Goal: Information Seeking & Learning: Learn about a topic

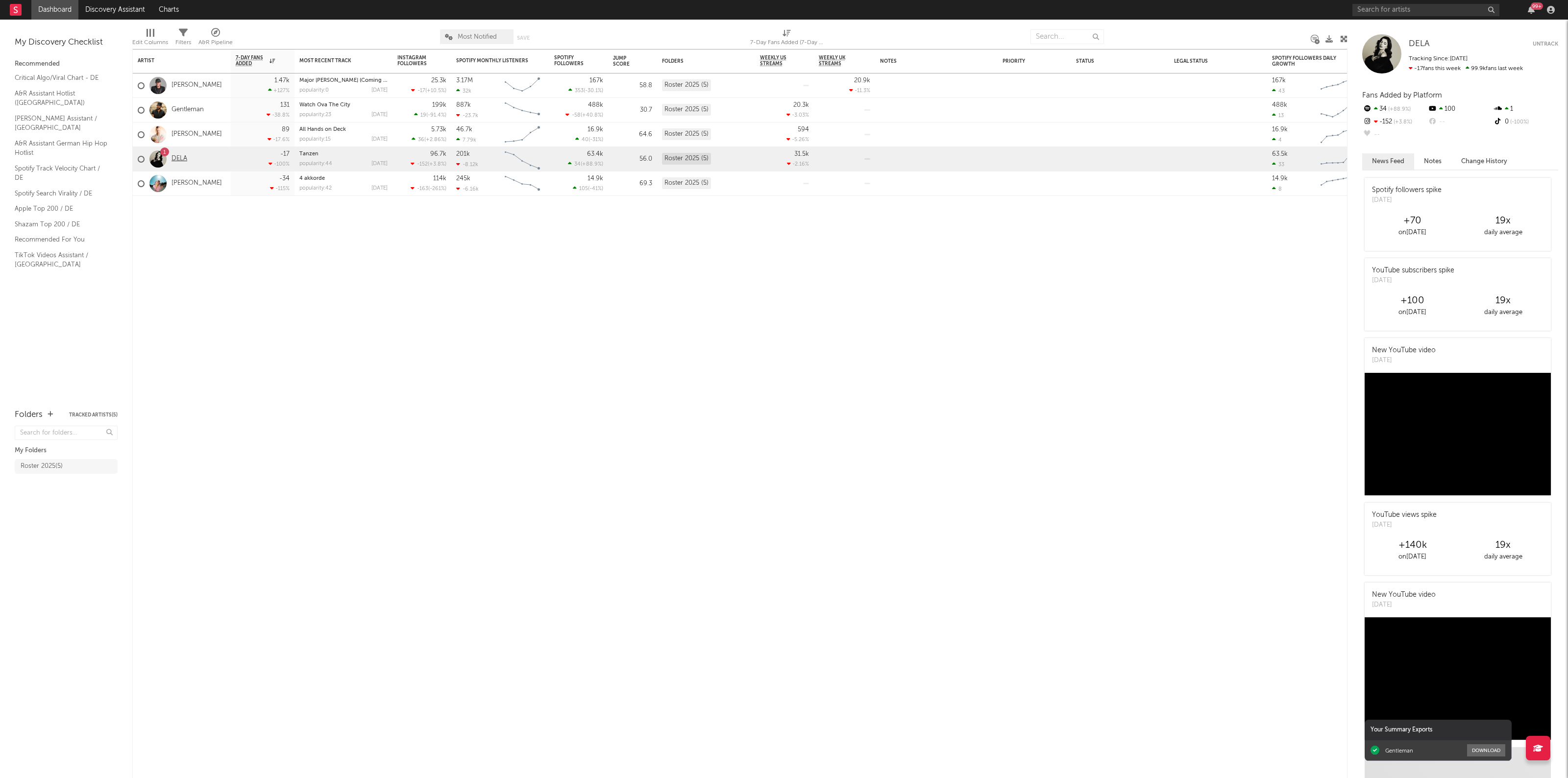
click at [177, 159] on link "DELA" at bounding box center [179, 158] width 15 height 8
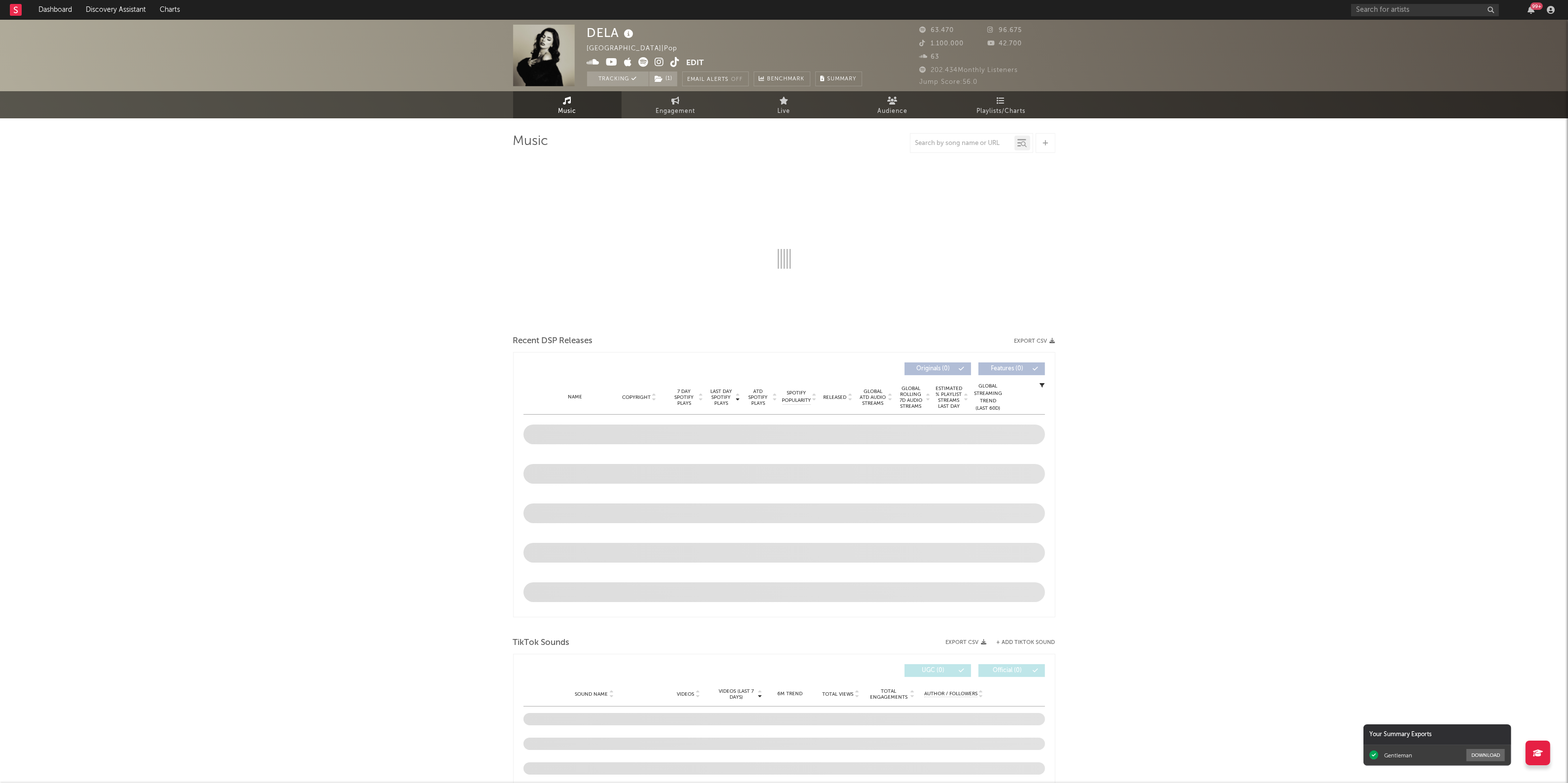
select select "6m"
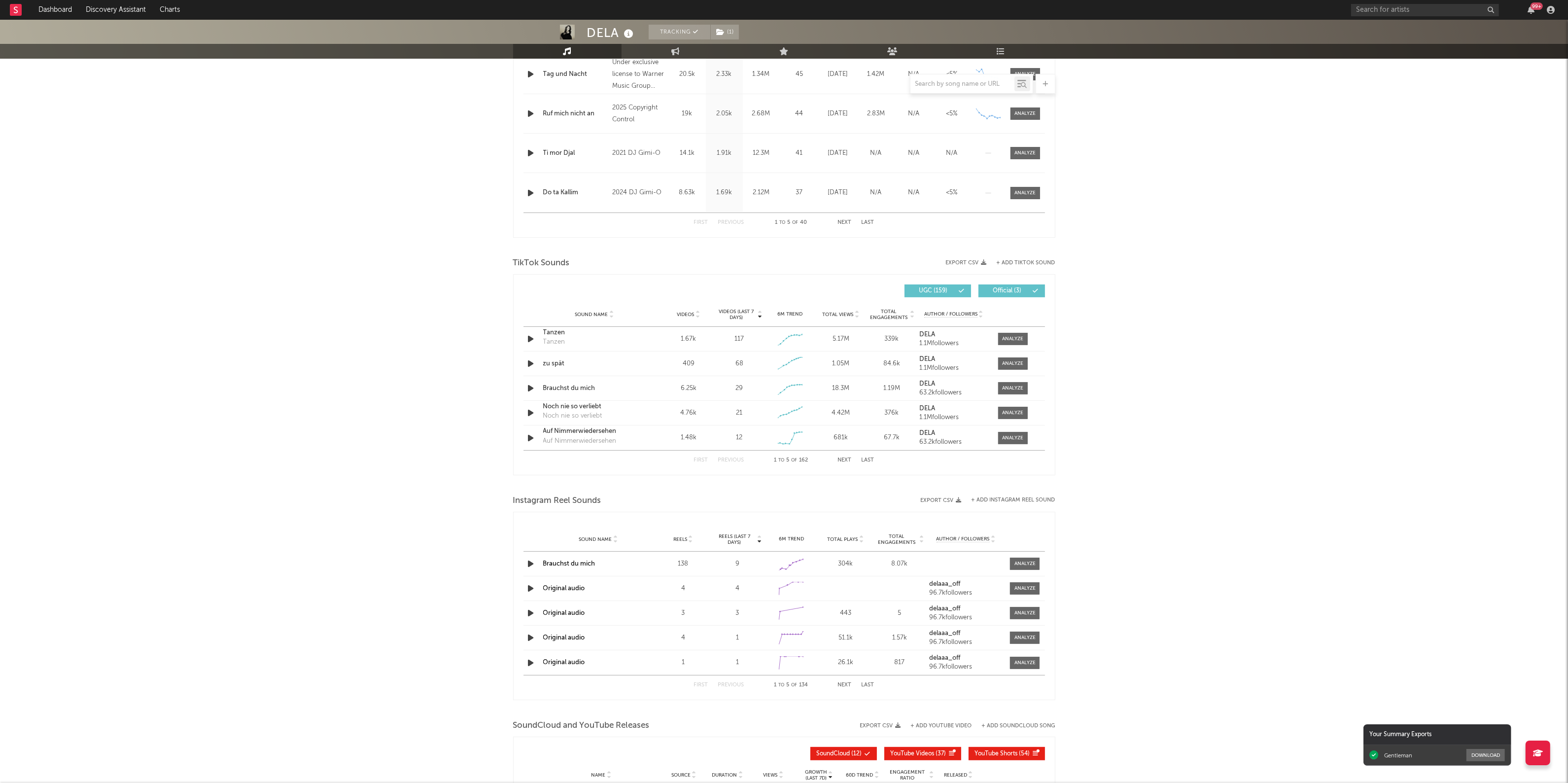
scroll to position [493, 0]
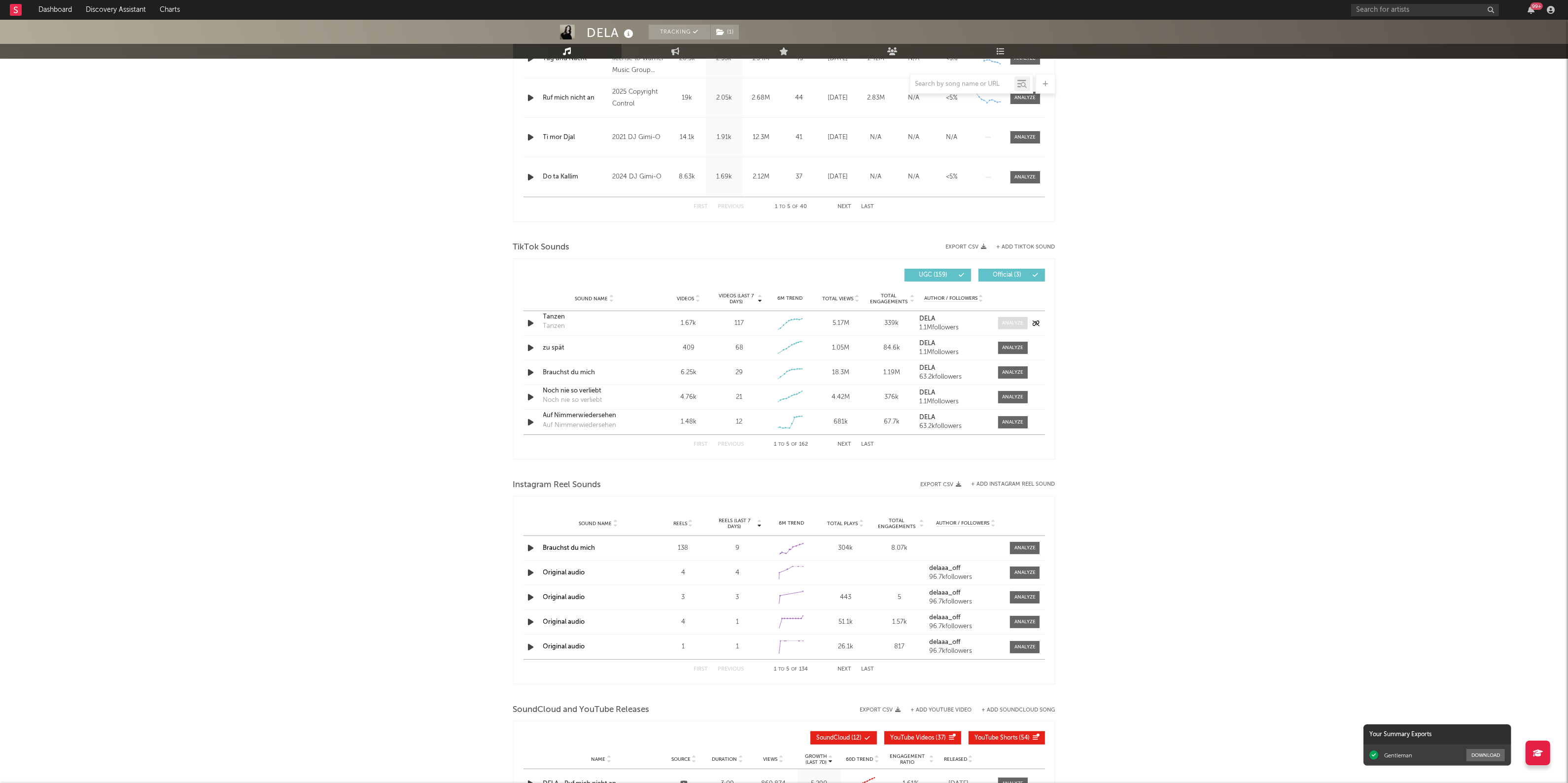
click at [1010, 323] on div at bounding box center [1012, 323] width 21 height 8
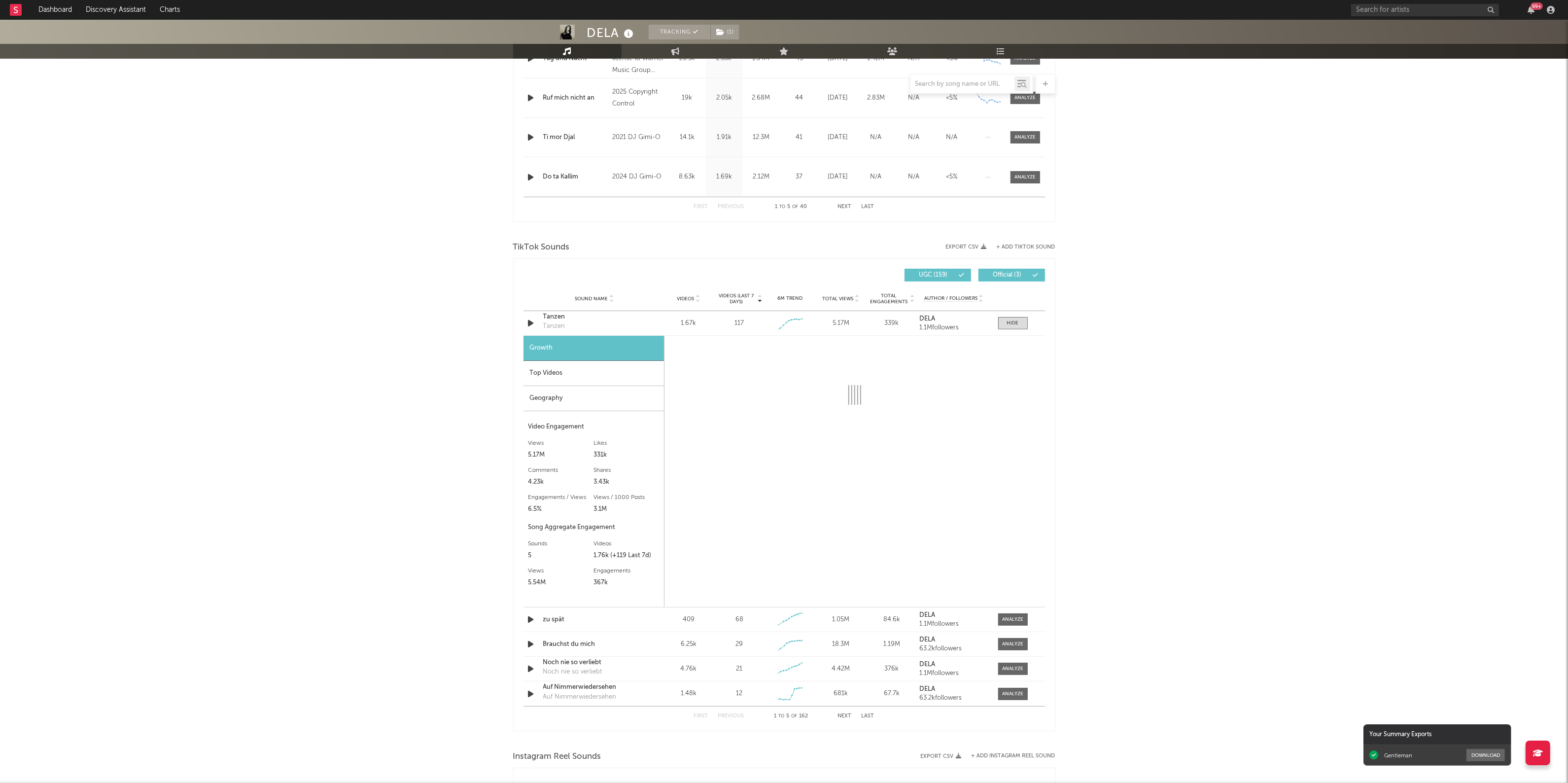
select select "1w"
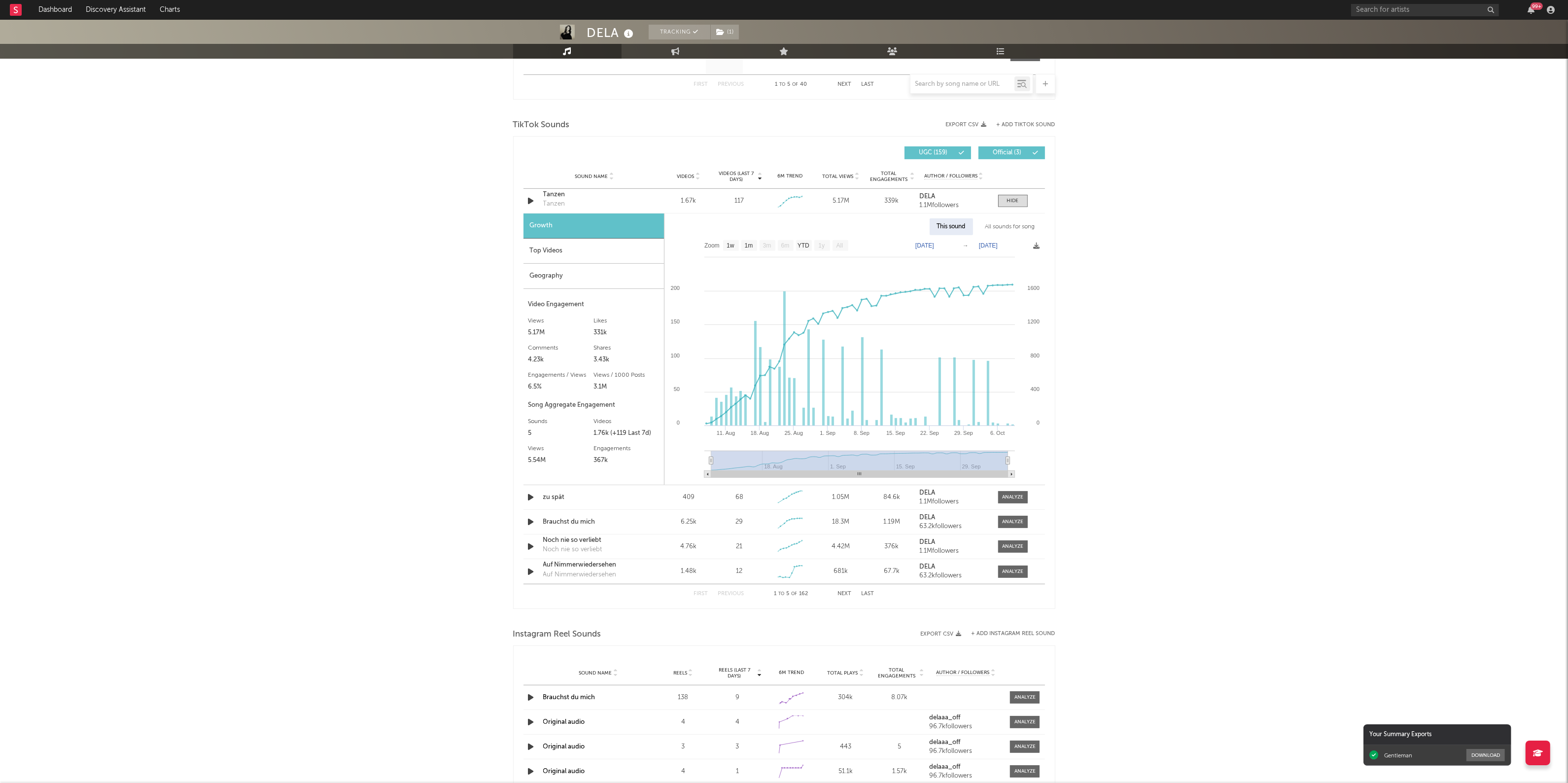
scroll to position [616, 0]
click at [1013, 500] on div at bounding box center [1012, 496] width 21 height 8
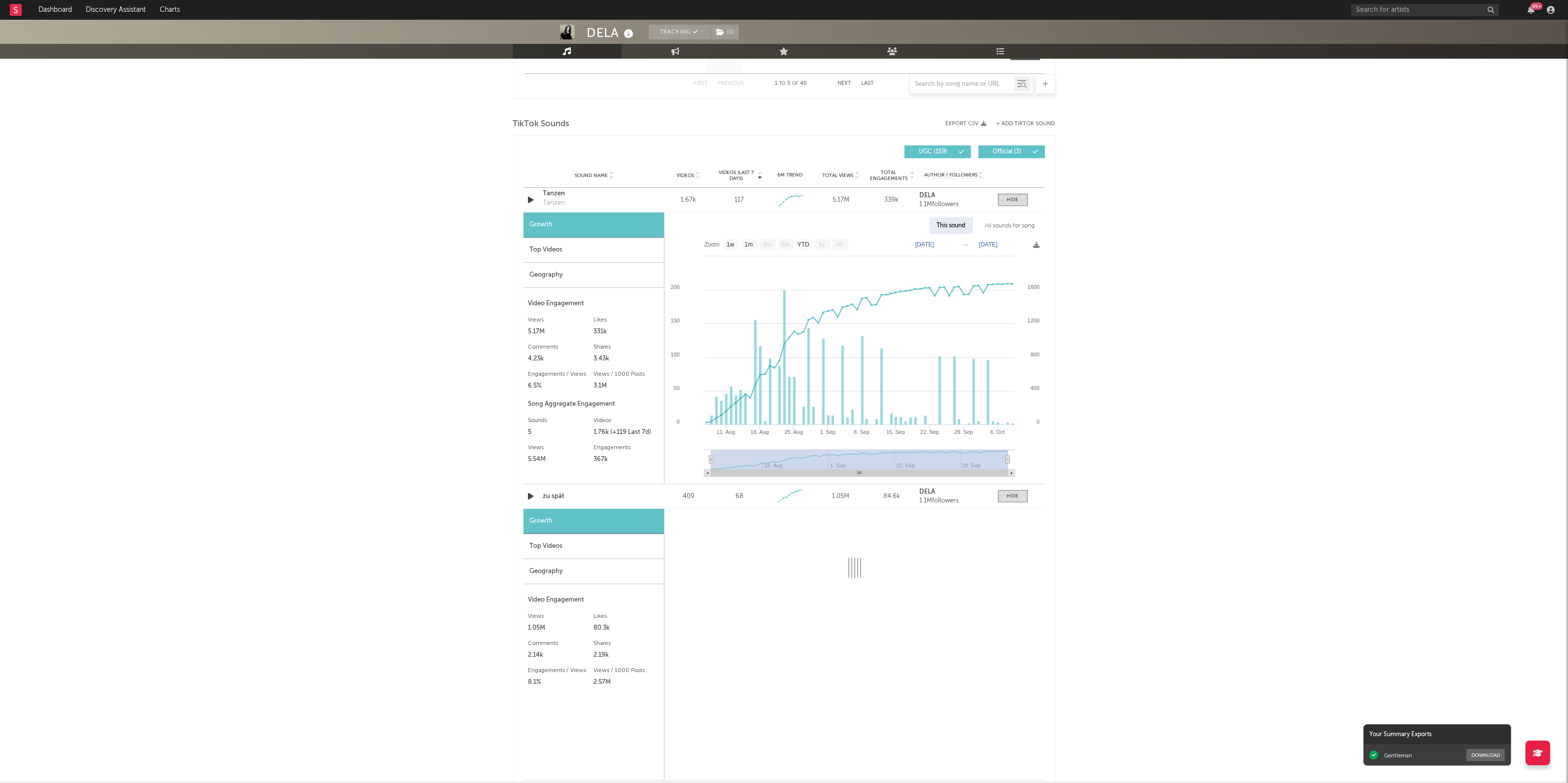
select select "1w"
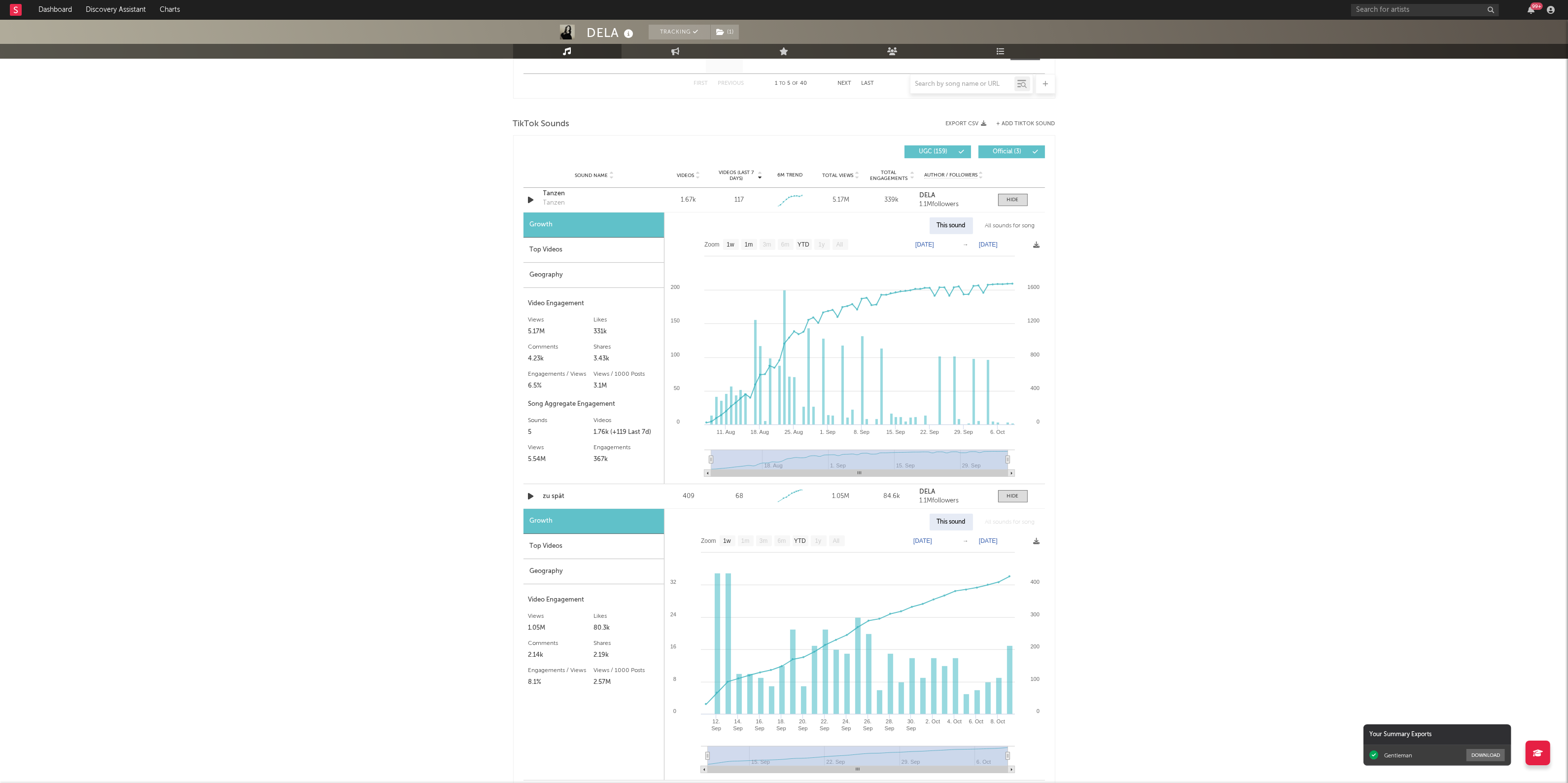
scroll to position [740, 0]
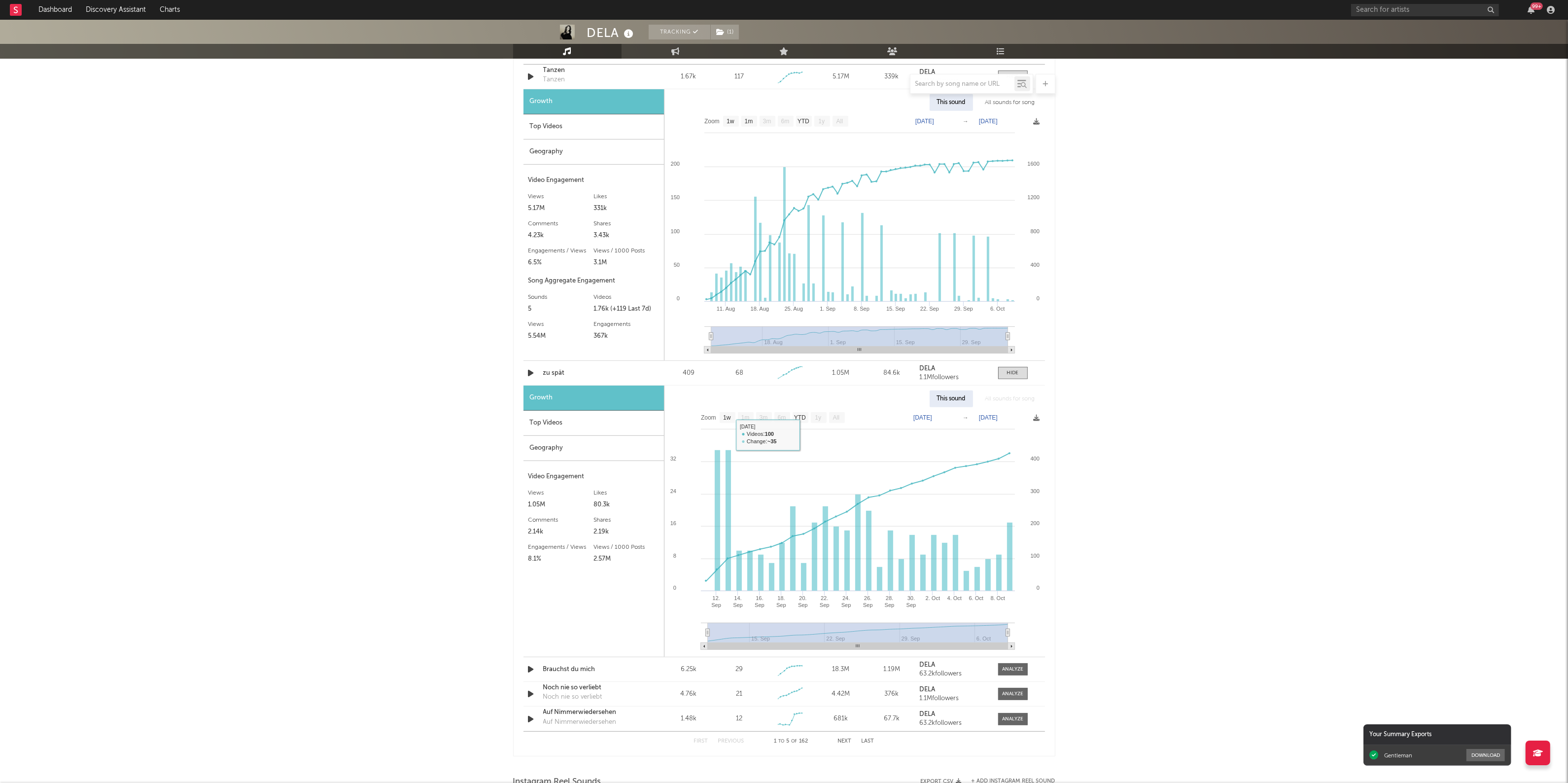
click at [560, 428] on div "Top Videos" at bounding box center [594, 423] width 141 height 25
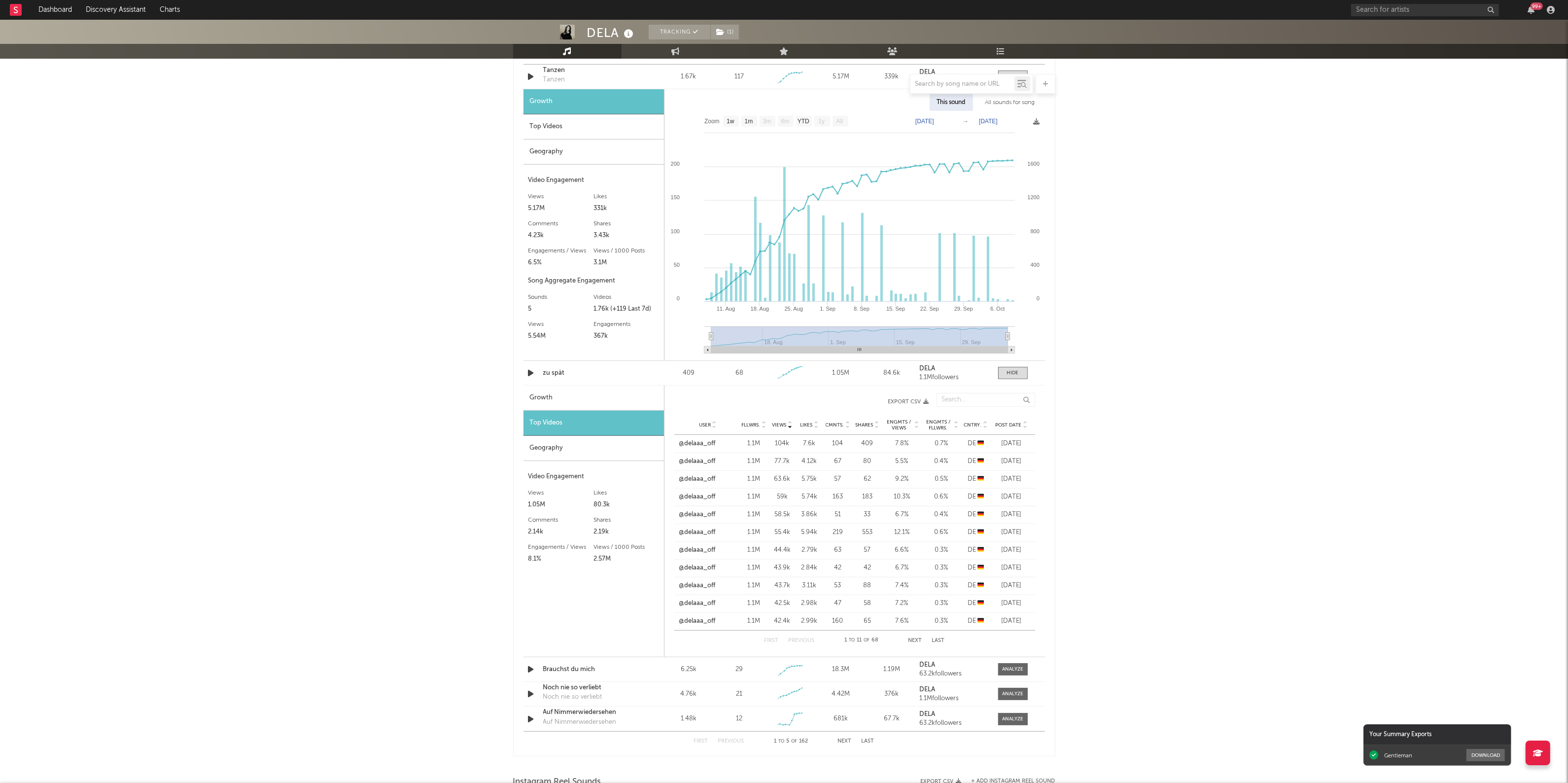
click at [1026, 427] on icon at bounding box center [1025, 426] width 5 height 4
click at [699, 479] on link "@konzertmausii" at bounding box center [703, 479] width 48 height 10
click at [1242, 504] on div "DELA Tracking ( 1 ) [GEOGRAPHIC_DATA] | Pop Edit Tracking ( 1 ) Email Alerts Of…" at bounding box center [784, 296] width 1568 height 2033
click at [1389, 569] on div "DELA Tracking ( 1 ) [GEOGRAPHIC_DATA] | Pop Edit Tracking ( 1 ) Email Alerts Of…" at bounding box center [784, 296] width 1568 height 2033
